Goal: Task Accomplishment & Management: Use online tool/utility

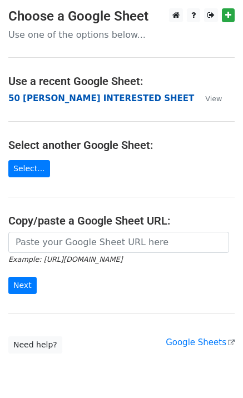
click at [100, 97] on strong "50 [PERSON_NAME] INTERESTED SHEET" at bounding box center [101, 98] width 186 height 10
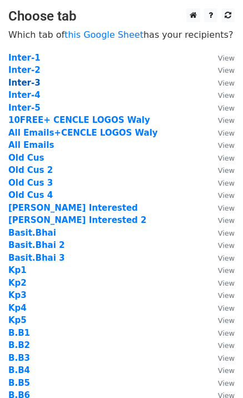
click at [28, 84] on strong "Inter-3" at bounding box center [24, 83] width 32 height 10
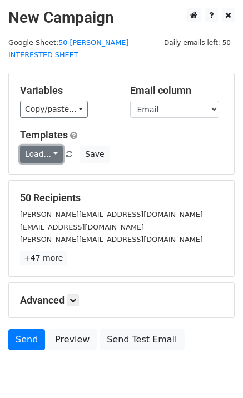
click at [53, 146] on link "Load..." at bounding box center [41, 154] width 43 height 17
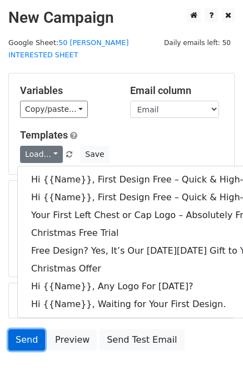
click at [35, 333] on link "Send" at bounding box center [26, 339] width 37 height 21
